Goal: Transaction & Acquisition: Subscribe to service/newsletter

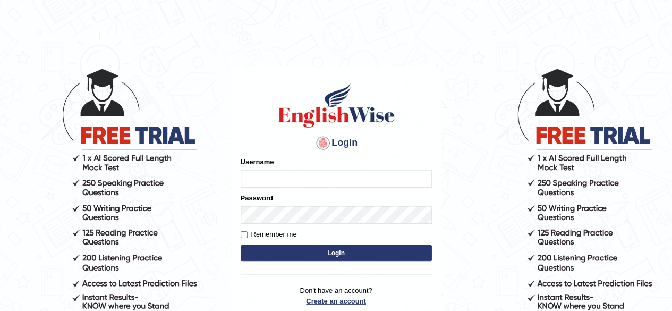
click at [325, 303] on p "Don't have an account? Create an account Forgot Password" at bounding box center [336, 301] width 191 height 33
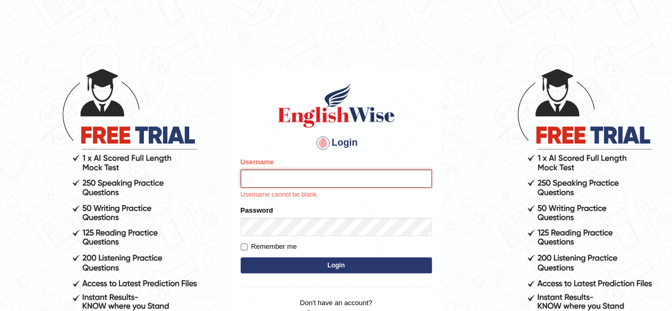
click at [282, 173] on input "Username" at bounding box center [336, 179] width 191 height 18
click at [430, 288] on div "Login Please fix the following errors: Username Username cannot be blank. Passw…" at bounding box center [336, 206] width 209 height 278
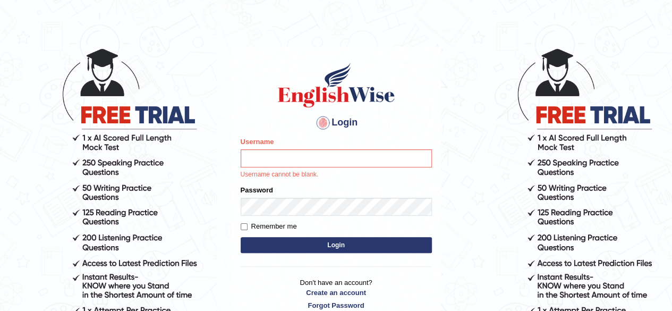
scroll to position [21, 0]
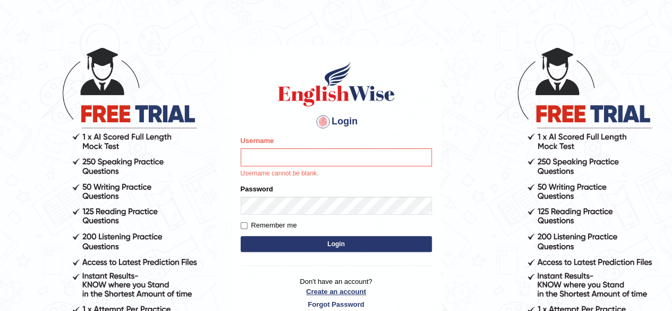
click at [352, 292] on link "Create an account" at bounding box center [336, 291] width 191 height 10
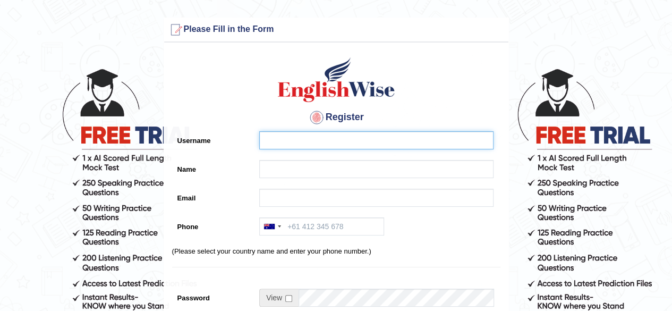
click at [301, 142] on input "Username" at bounding box center [376, 140] width 234 height 18
click at [301, 142] on input "littinms@hotmail.com" at bounding box center [376, 140] width 234 height 18
type input "L"
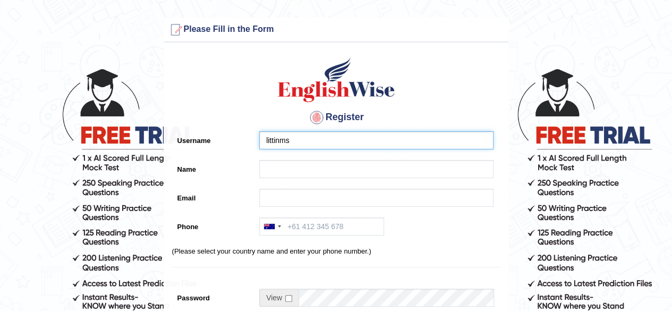
type input "littinms"
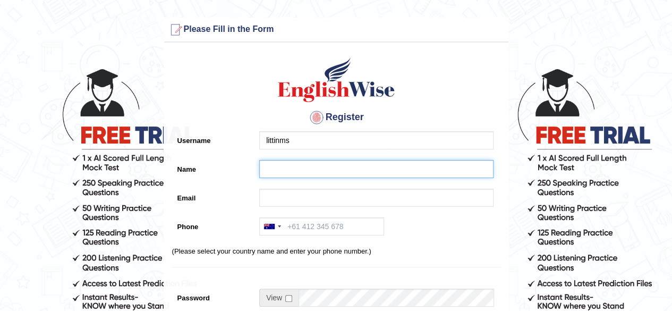
click at [298, 170] on input "Name" at bounding box center [376, 169] width 234 height 18
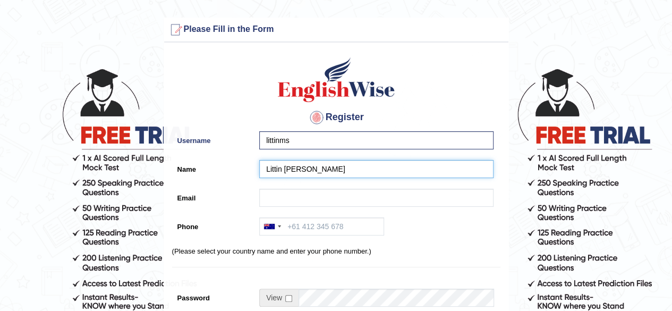
type input "Littin Merlin Simon"
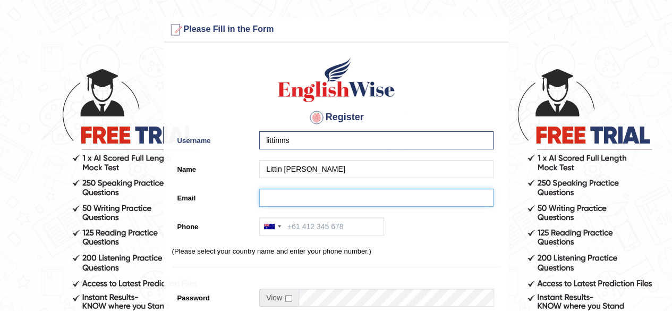
click at [283, 201] on input "Email" at bounding box center [376, 198] width 234 height 18
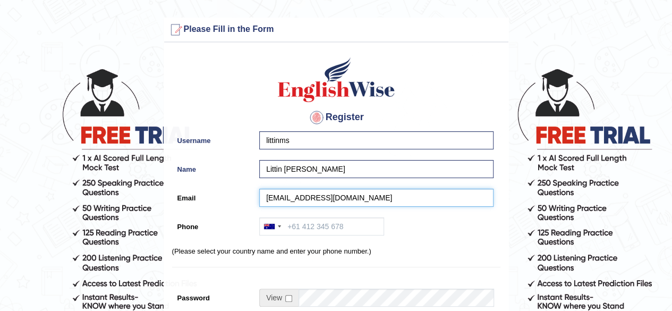
type input "littinms@hotmail.com"
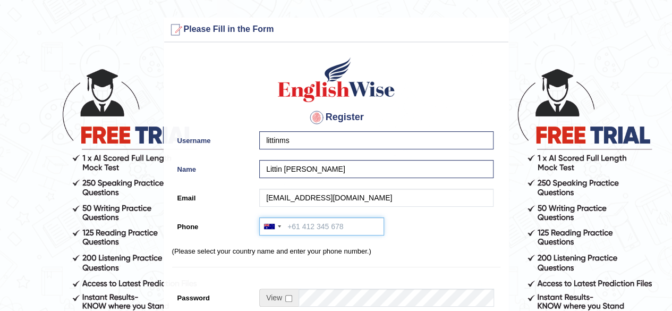
click at [301, 229] on input "Phone" at bounding box center [321, 226] width 125 height 18
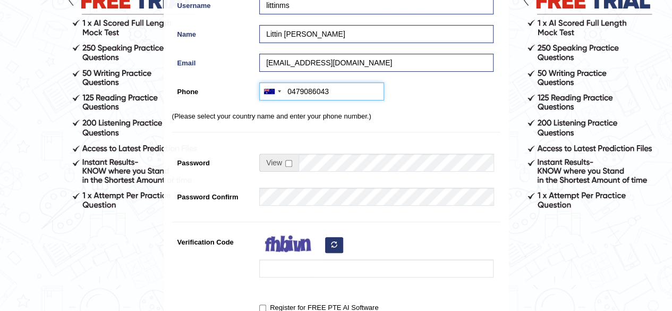
scroll to position [136, 0]
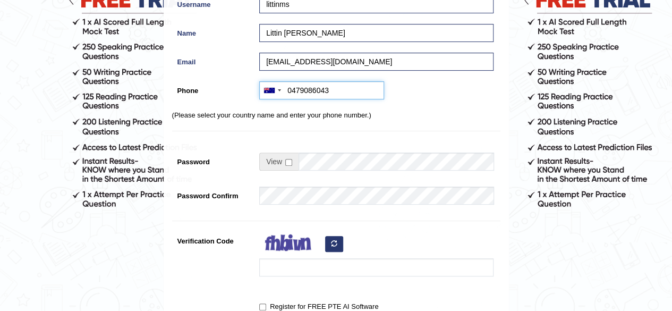
type input "0479086043"
click at [428, 112] on p "(Please select your country name and enter your phone number.)" at bounding box center [336, 115] width 328 height 10
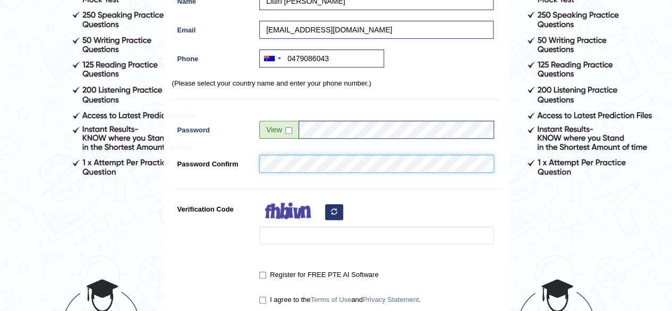
scroll to position [172, 0]
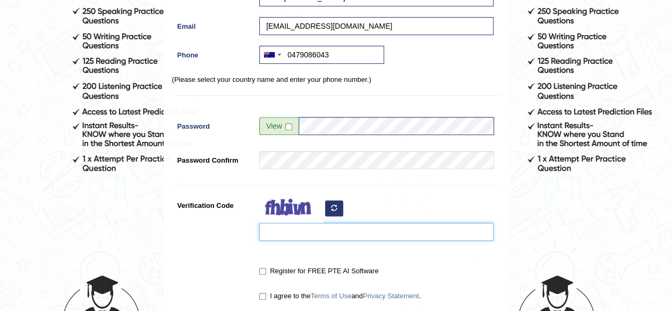
click at [408, 227] on input "Verification Code" at bounding box center [376, 232] width 234 height 18
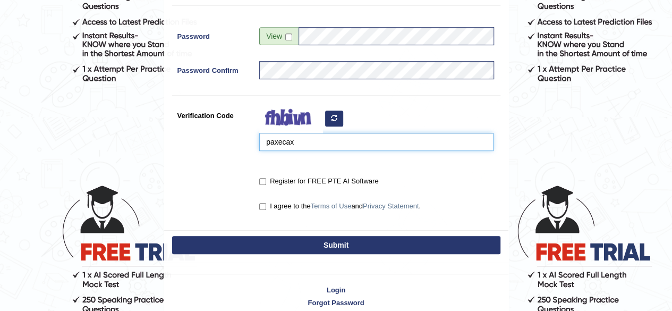
scroll to position [263, 0]
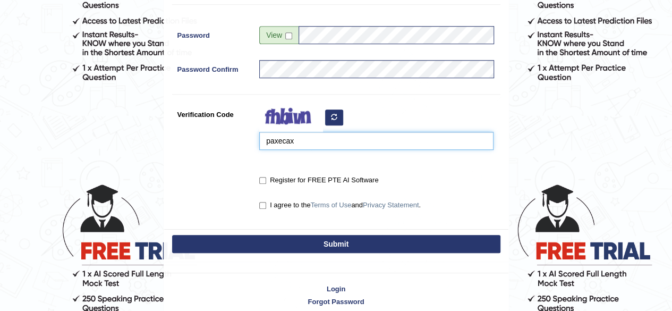
type input "paxecax"
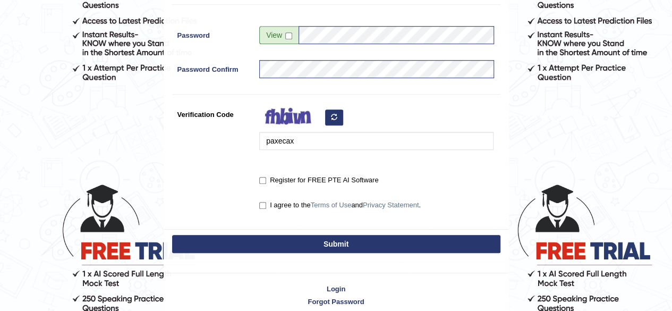
click at [263, 181] on input "Register for FREE PTE AI Software" at bounding box center [262, 180] width 7 height 7
checkbox input "true"
click at [263, 206] on input "I agree to the Terms of Use and Privacy Statement ." at bounding box center [262, 205] width 7 height 7
checkbox input "true"
click at [263, 245] on button "Submit" at bounding box center [336, 244] width 328 height 18
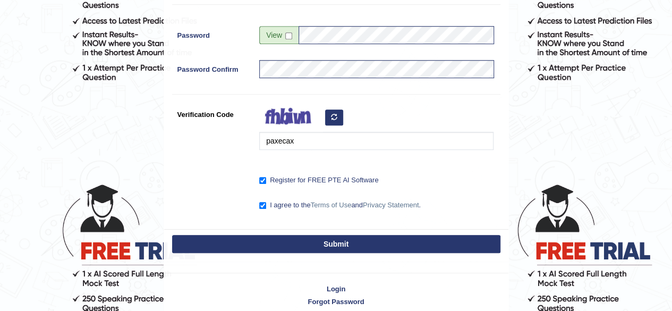
type input "+61479086043"
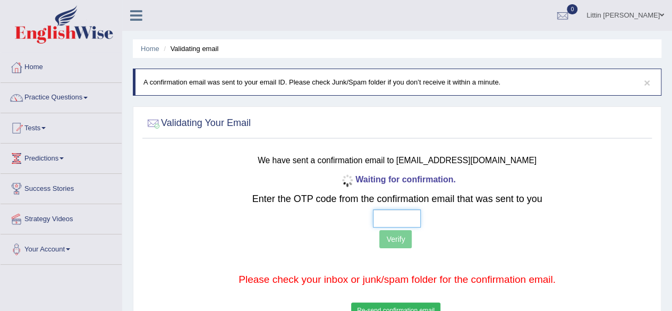
click at [394, 219] on input "text" at bounding box center [397, 218] width 48 height 18
type input "2 0 6 4"
click at [408, 233] on button "Verify" at bounding box center [395, 239] width 32 height 18
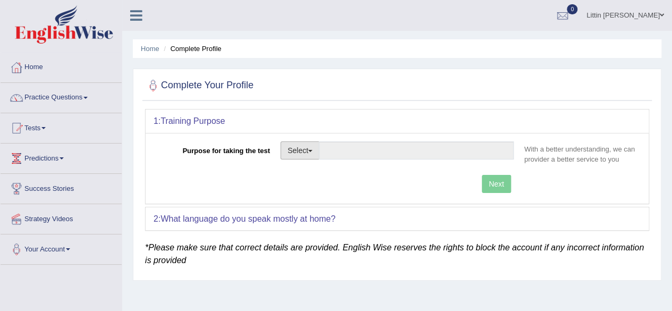
click at [309, 150] on span "button" at bounding box center [310, 151] width 4 height 2
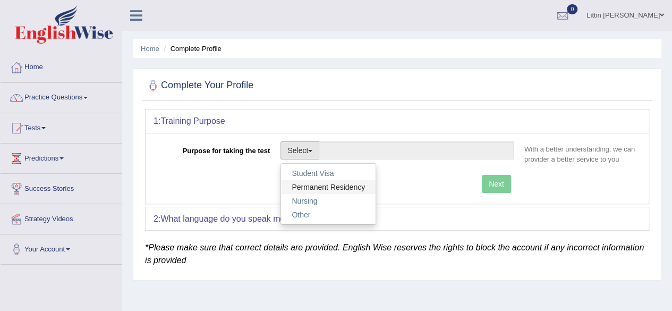
click at [359, 187] on link "Permanent Residency" at bounding box center [328, 187] width 95 height 14
type input "Permanent Residency"
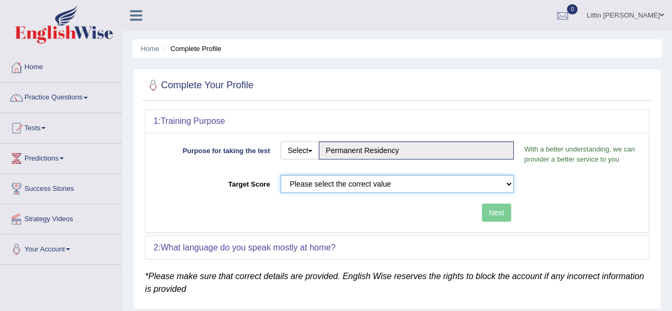
click at [374, 187] on select "Please select the correct value 50 (6 bands) 58 (6.5 bands) 65 (7 bands) 79 (8 …" at bounding box center [397, 184] width 233 height 18
click at [281, 175] on select "Please select the correct value 50 (6 bands) 58 (6.5 bands) 65 (7 bands) 79 (8 …" at bounding box center [397, 184] width 233 height 18
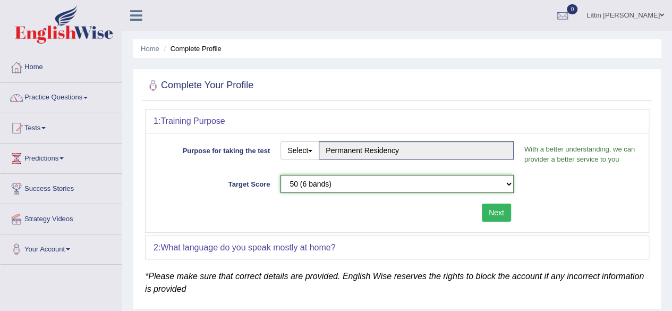
click at [360, 192] on select "Please select the correct value 50 (6 bands) 58 (6.5 bands) 65 (7 bands) 79 (8 …" at bounding box center [397, 184] width 233 height 18
select select "79"
click at [281, 175] on select "Please select the correct value 50 (6 bands) 58 (6.5 bands) 65 (7 bands) 79 (8 …" at bounding box center [397, 184] width 233 height 18
click at [498, 210] on button "Next" at bounding box center [496, 213] width 29 height 18
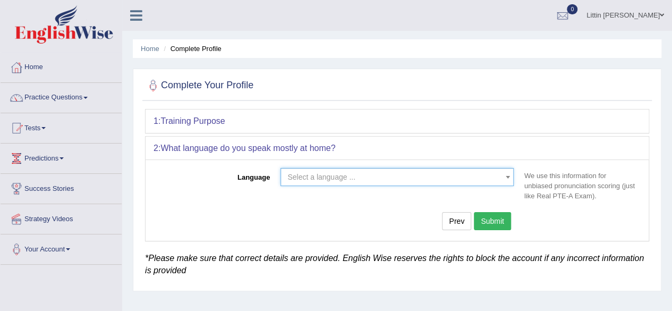
click at [489, 179] on span "Select a language ..." at bounding box center [394, 177] width 213 height 11
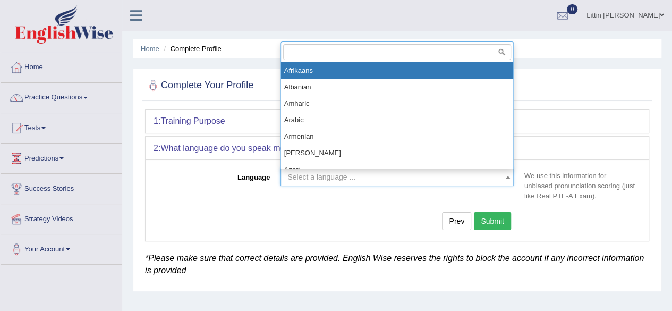
click at [415, 200] on div "Language Select a language ... Afrikaans Albanian Amharic Arabic Armenian Ashan…" at bounding box center [397, 187] width 487 height 38
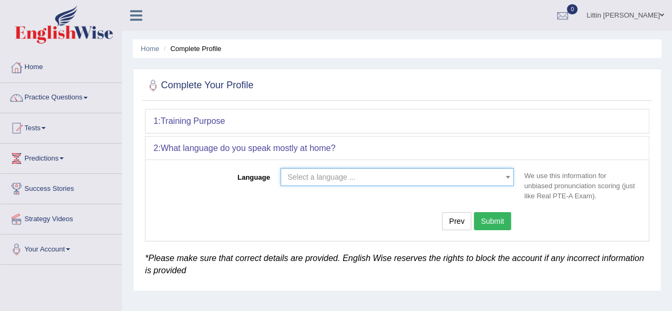
click at [475, 179] on span "Select a language ..." at bounding box center [394, 177] width 213 height 11
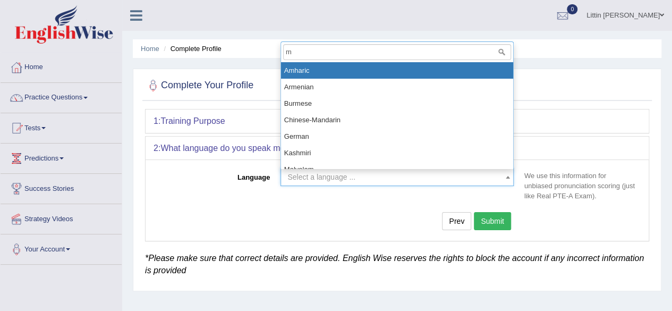
type input "ma"
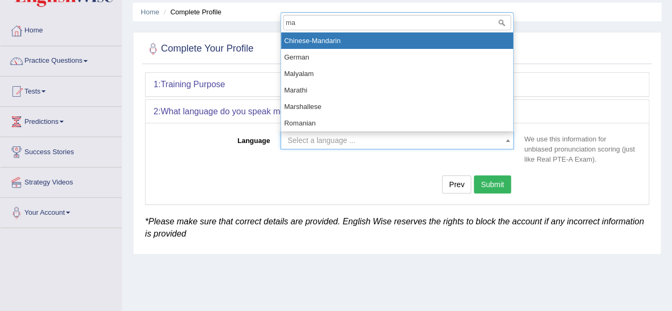
scroll to position [39, 0]
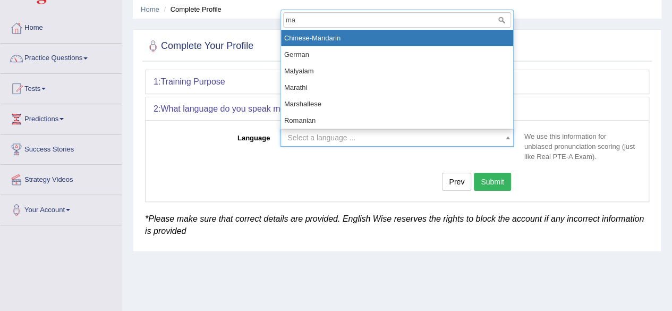
select select "Malyalam"
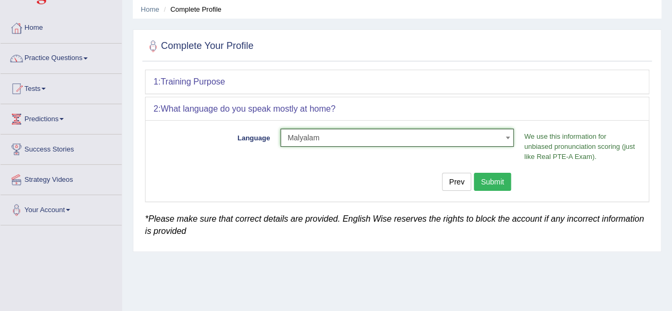
click at [505, 183] on button "Submit" at bounding box center [492, 182] width 37 height 18
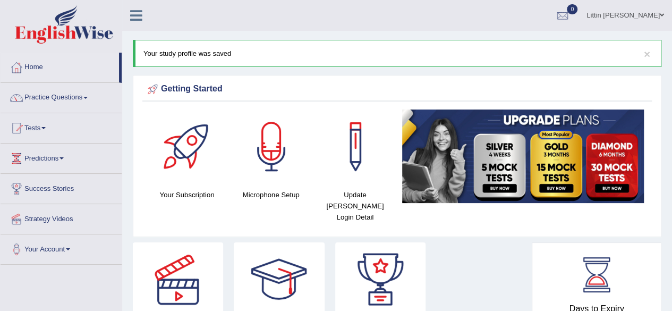
click at [73, 72] on link "Home" at bounding box center [60, 66] width 119 height 27
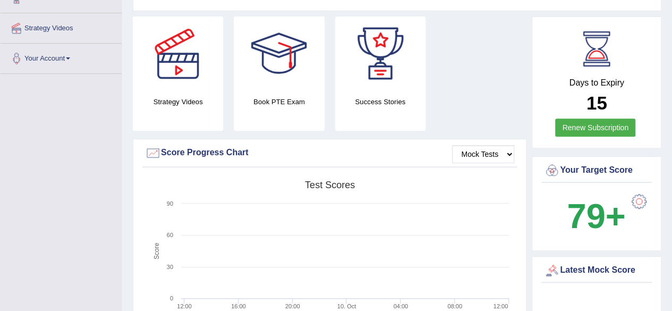
scroll to position [205, 0]
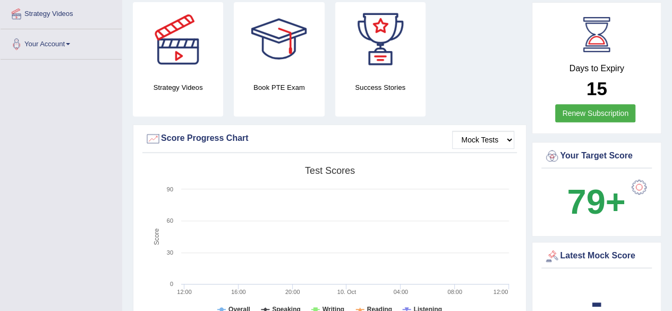
click at [585, 104] on link "Renew Subscription" at bounding box center [595, 113] width 80 height 18
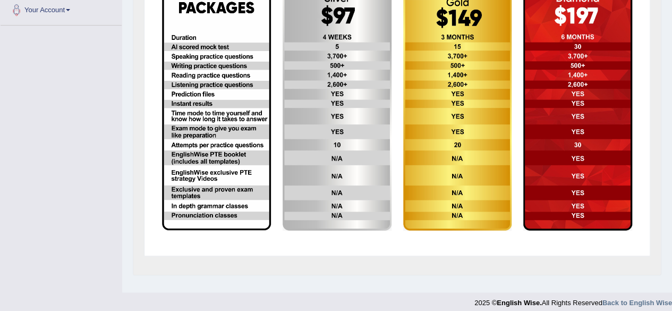
scroll to position [239, 0]
click at [477, 247] on form at bounding box center [397, 113] width 482 height 268
click at [475, 255] on div "Upgrade Subscription" at bounding box center [397, 97] width 506 height 317
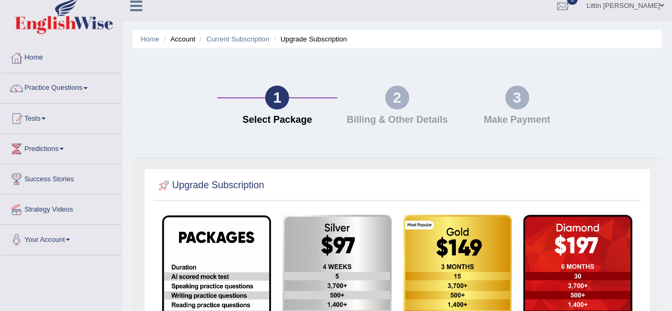
scroll to position [0, 0]
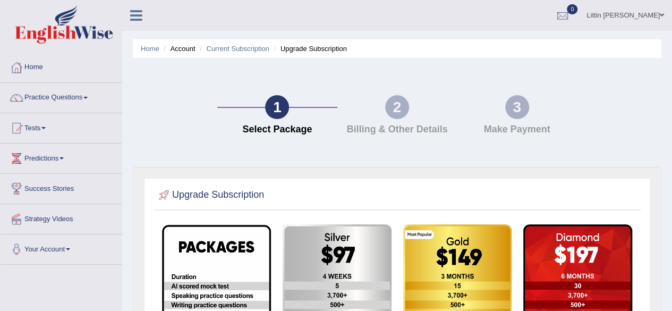
click at [23, 159] on div at bounding box center [17, 158] width 16 height 16
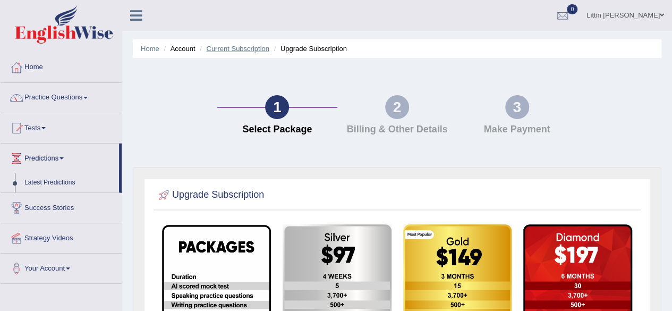
click at [220, 52] on link "Current Subscription" at bounding box center [237, 49] width 63 height 8
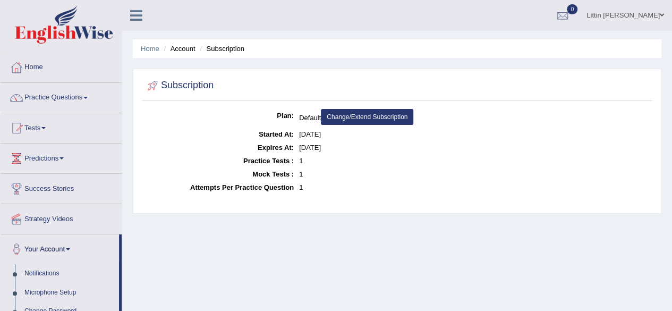
click at [402, 119] on link "Change/Extend Subscription" at bounding box center [367, 117] width 92 height 16
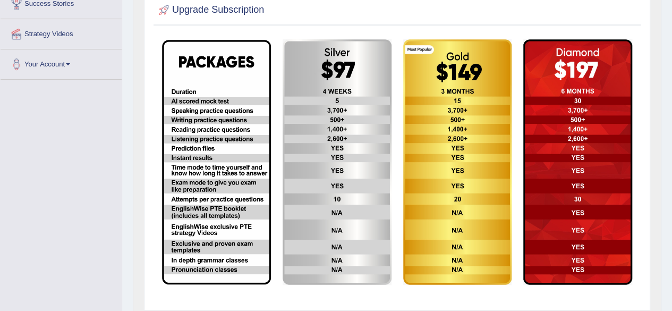
scroll to position [186, 0]
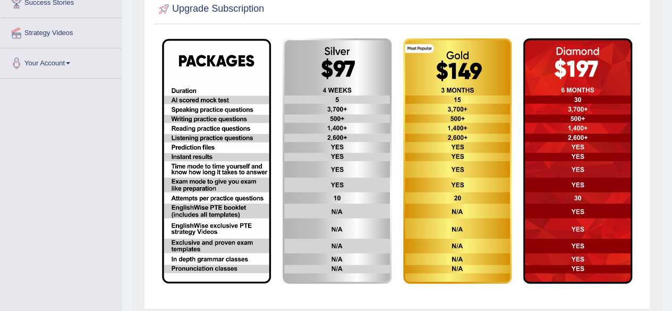
click at [590, 103] on img at bounding box center [577, 161] width 109 height 246
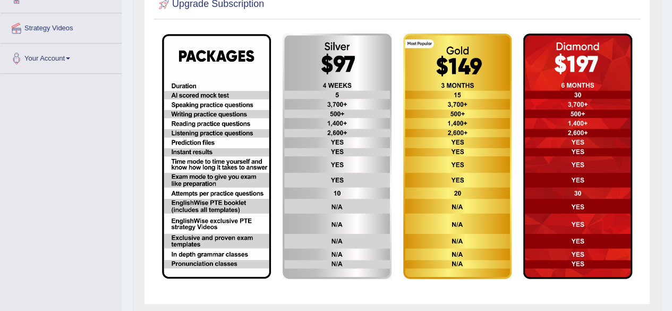
scroll to position [237, 0]
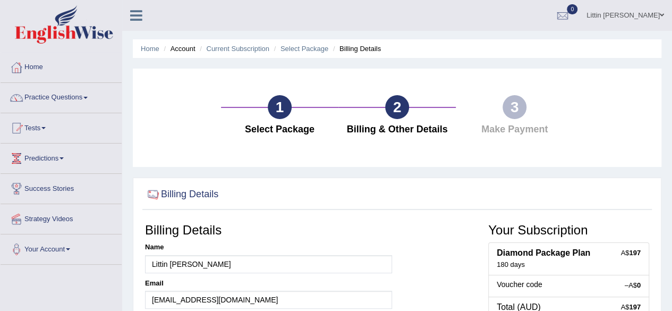
click at [635, 21] on link "Littin Merlin Simon" at bounding box center [626, 14] width 94 height 28
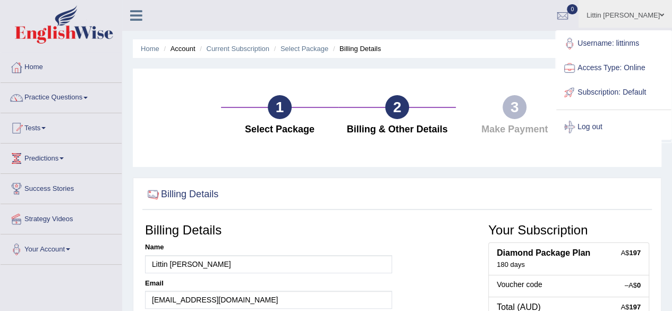
click at [30, 68] on link "Home" at bounding box center [61, 66] width 121 height 27
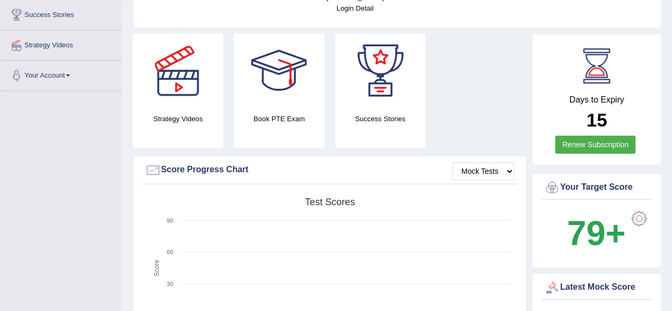
scroll to position [171, 0]
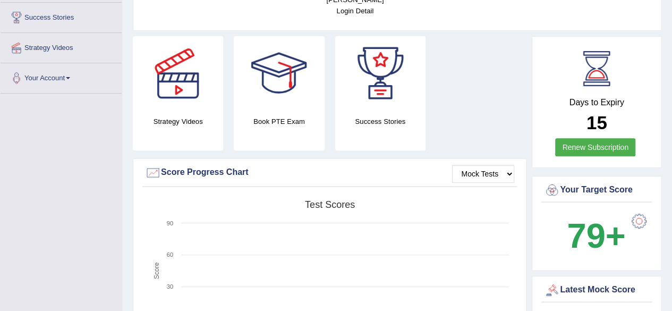
click at [267, 116] on h4 "Book PTE Exam" at bounding box center [279, 121] width 90 height 11
click at [279, 57] on div at bounding box center [279, 73] width 74 height 74
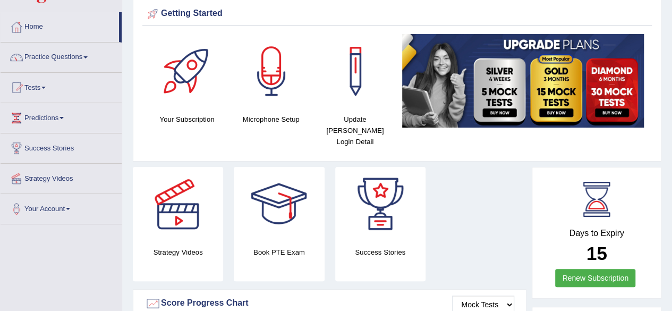
scroll to position [0, 0]
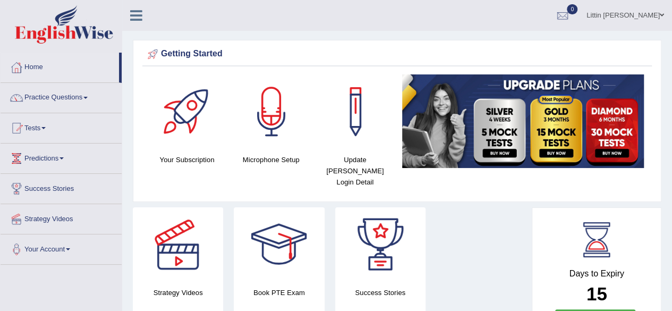
click at [648, 20] on link "Littin Merlin Simon" at bounding box center [626, 14] width 94 height 28
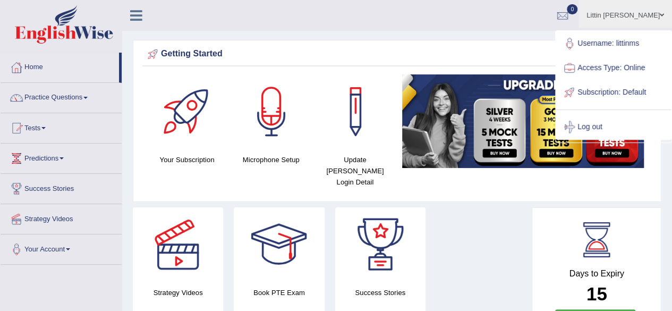
click at [590, 127] on link "Log out" at bounding box center [613, 127] width 115 height 24
